Goal: Navigation & Orientation: Find specific page/section

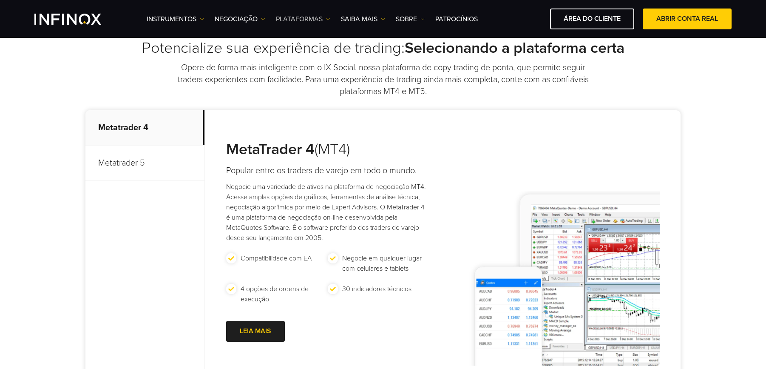
click at [320, 21] on link "PLATAFORMAS" at bounding box center [303, 19] width 54 height 10
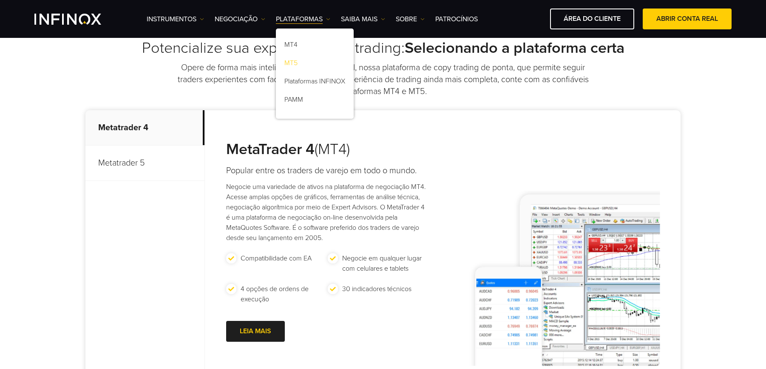
click at [286, 63] on link "MT5" at bounding box center [315, 64] width 78 height 18
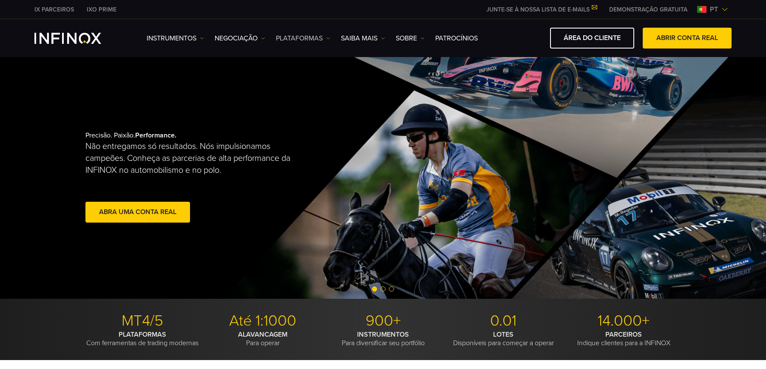
click at [324, 35] on link "PLATAFORMAS" at bounding box center [303, 38] width 54 height 10
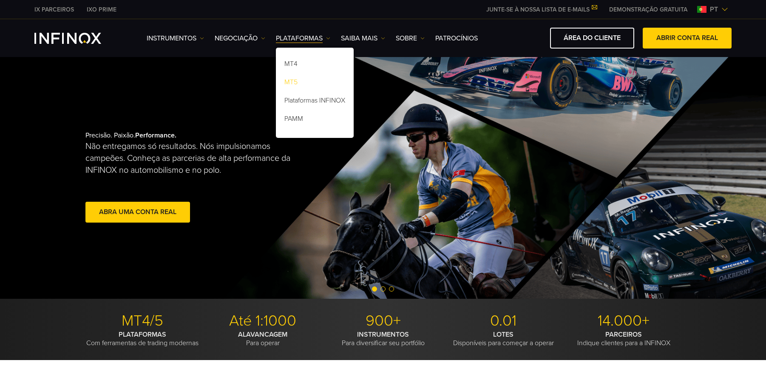
click at [288, 79] on link "MT5" at bounding box center [315, 83] width 78 height 18
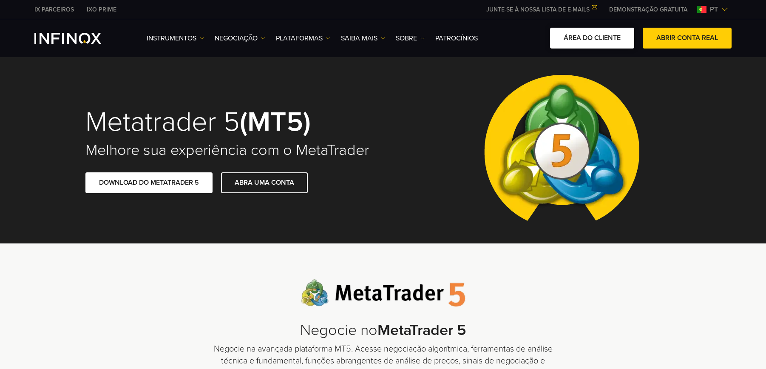
click at [624, 41] on link "ÁREA DO CLIENTE" at bounding box center [592, 38] width 84 height 21
